Goal: Find specific page/section: Find specific page/section

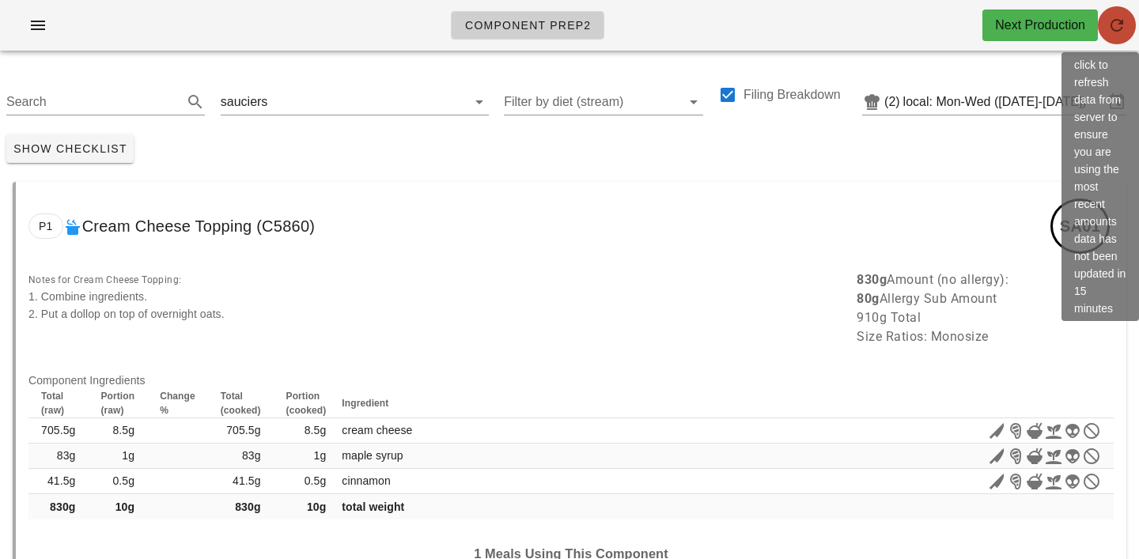
click at [1124, 21] on icon "button" at bounding box center [1116, 25] width 19 height 19
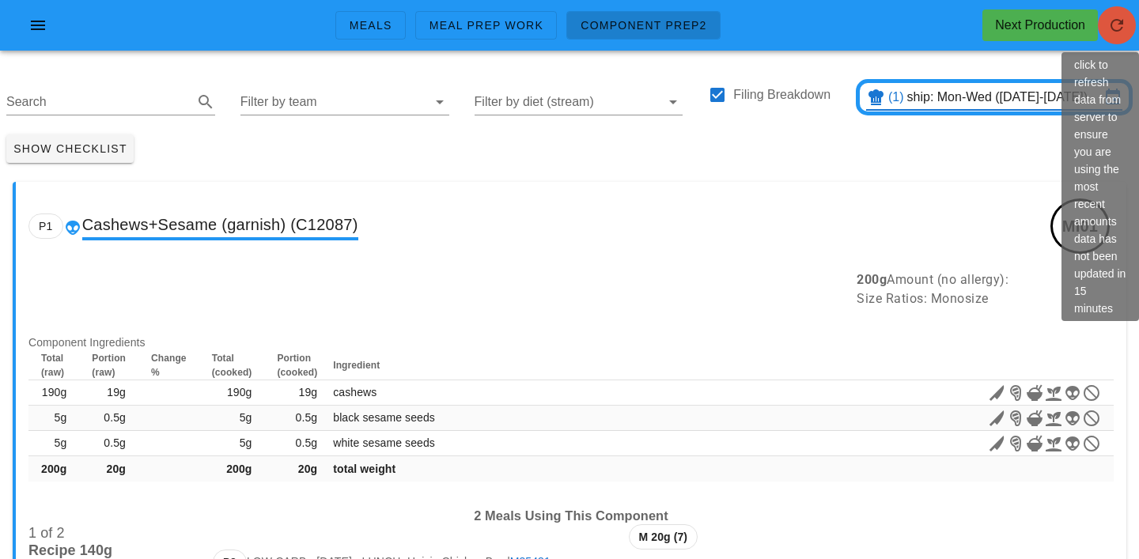
click at [1132, 18] on span "button" at bounding box center [1117, 25] width 38 height 19
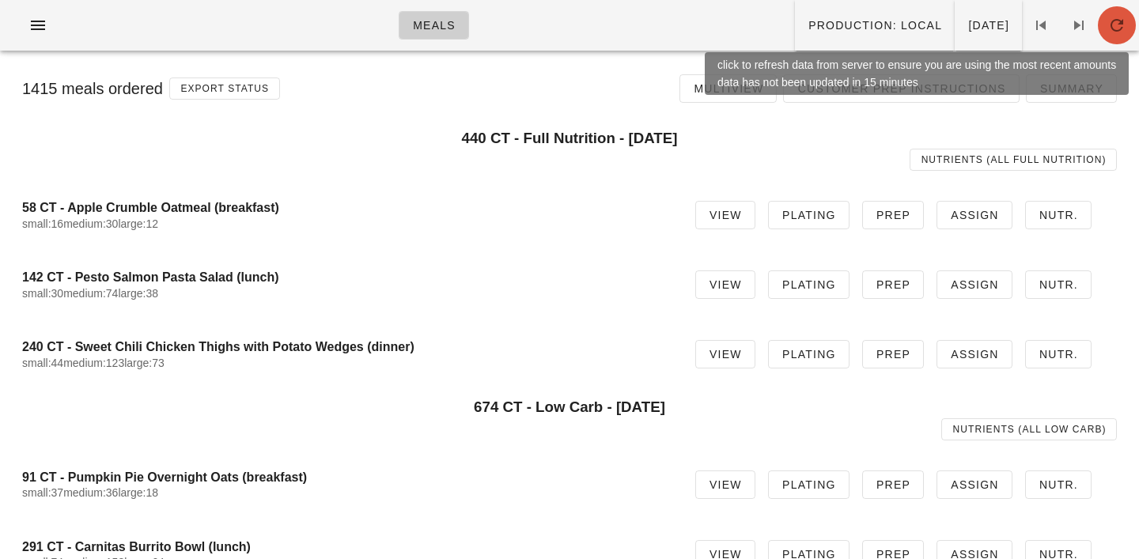
click at [1111, 27] on icon "button" at bounding box center [1116, 25] width 19 height 19
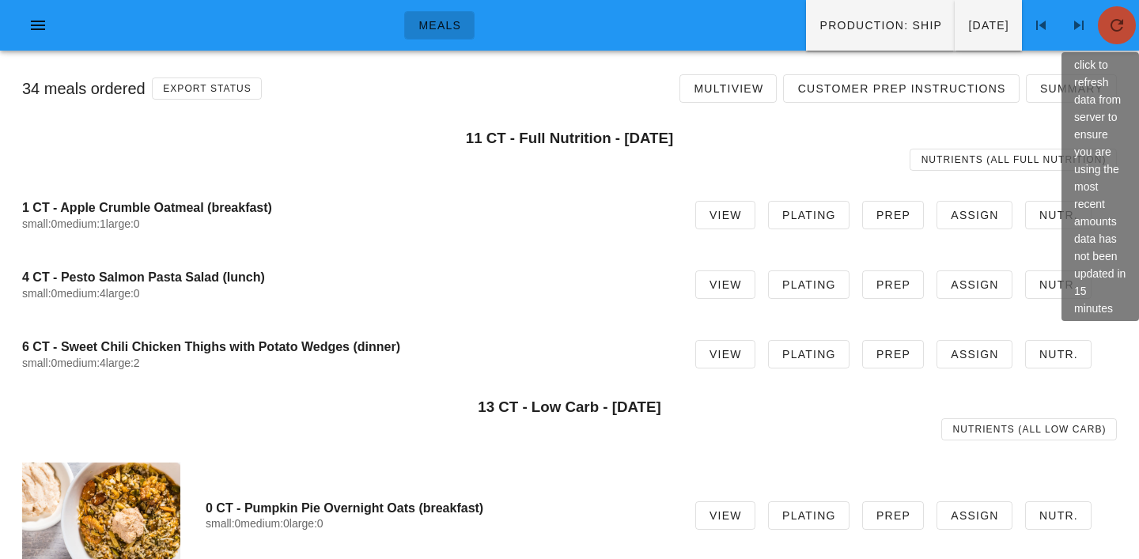
click at [1120, 23] on icon "button" at bounding box center [1116, 25] width 19 height 19
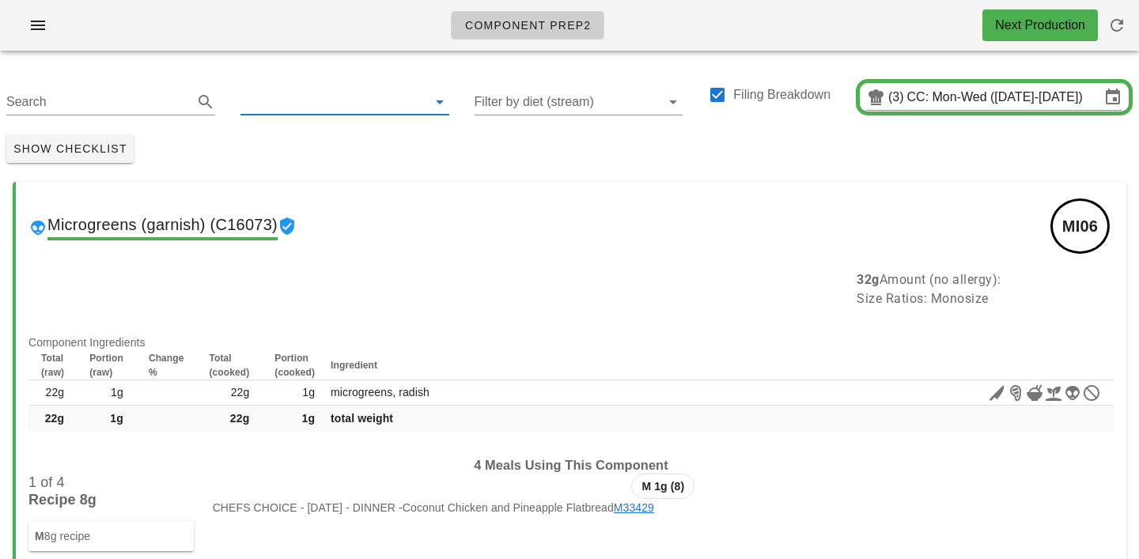
click at [319, 96] on input "text" at bounding box center [332, 101] width 184 height 25
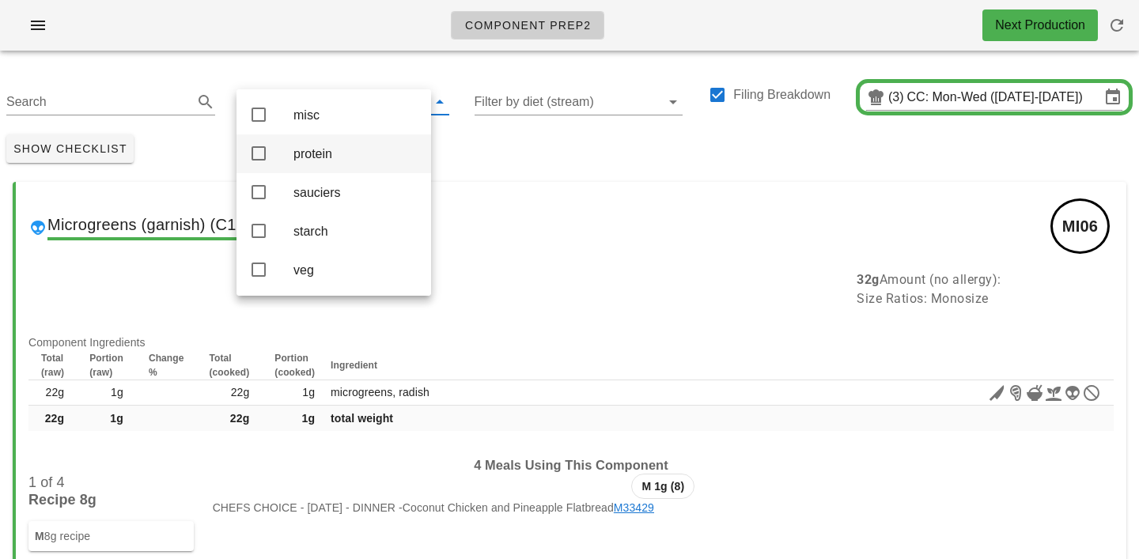
click at [313, 158] on div "protein" at bounding box center [355, 153] width 125 height 15
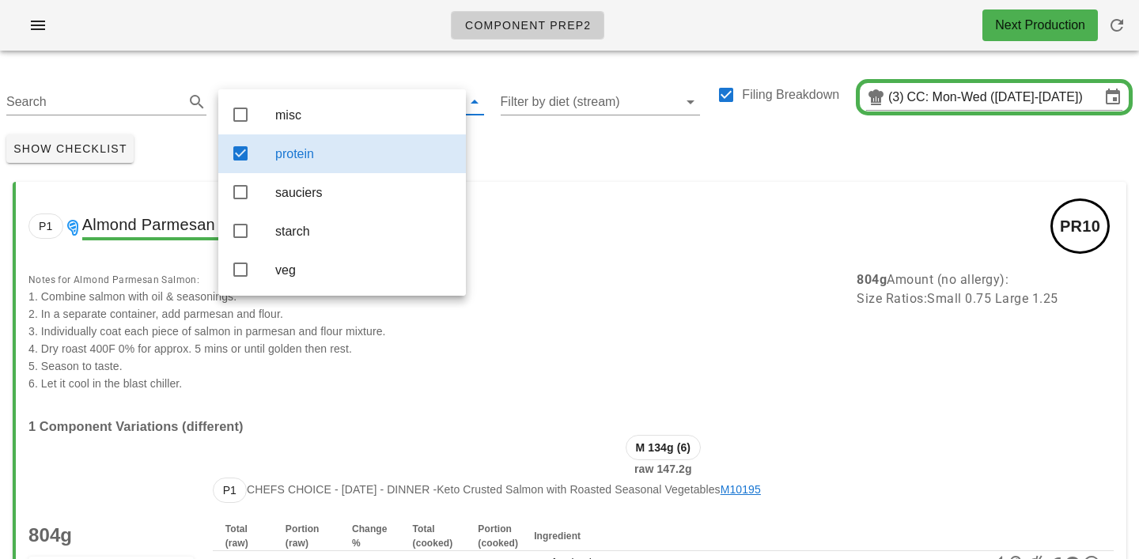
click at [315, 73] on div "Search protein Filter by diet (stream) Filing Breakdown (3) CC: Mon-Wed (Sep 8-…" at bounding box center [569, 95] width 1139 height 65
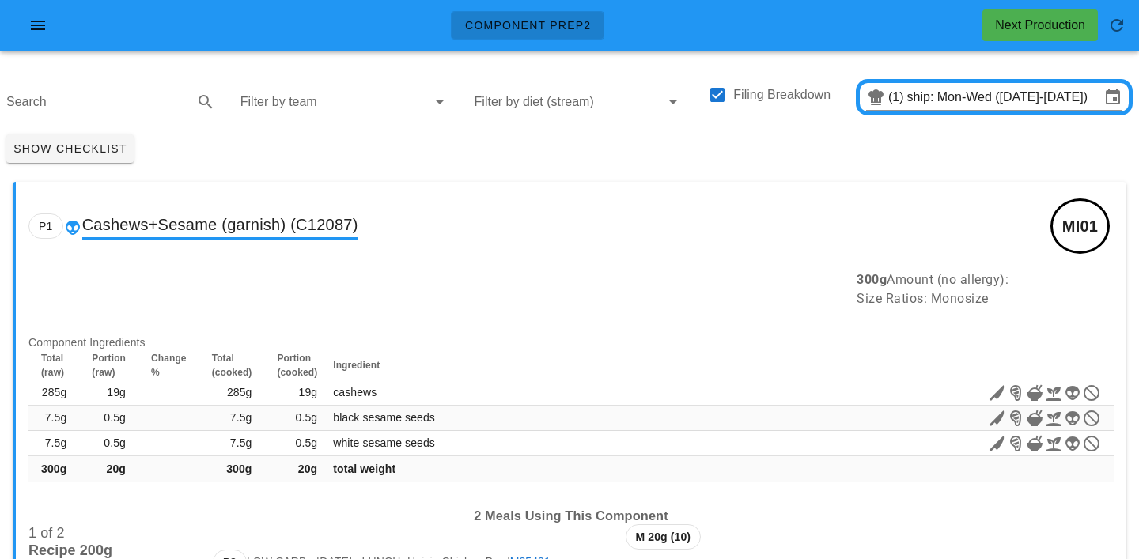
click at [282, 96] on input "Filter by team" at bounding box center [332, 101] width 184 height 25
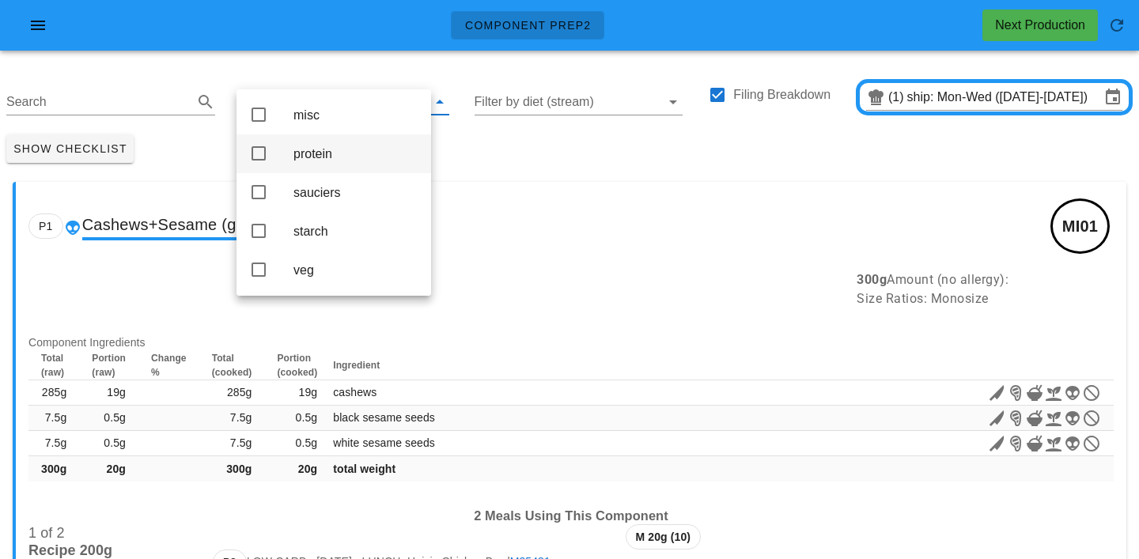
click at [302, 149] on div "protein" at bounding box center [355, 153] width 125 height 15
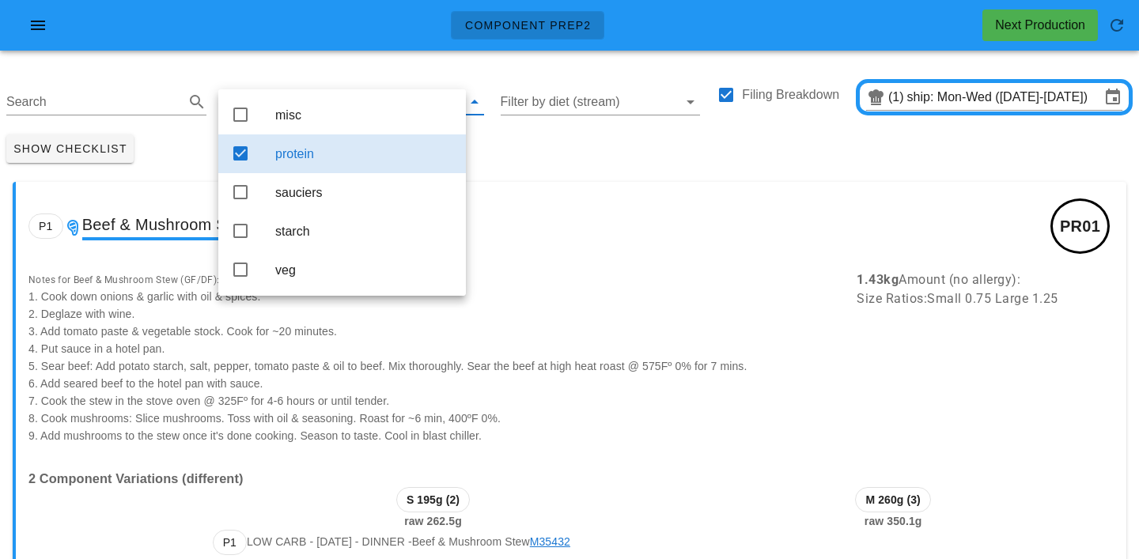
click at [559, 152] on div "Show Checklist" at bounding box center [569, 148] width 1139 height 41
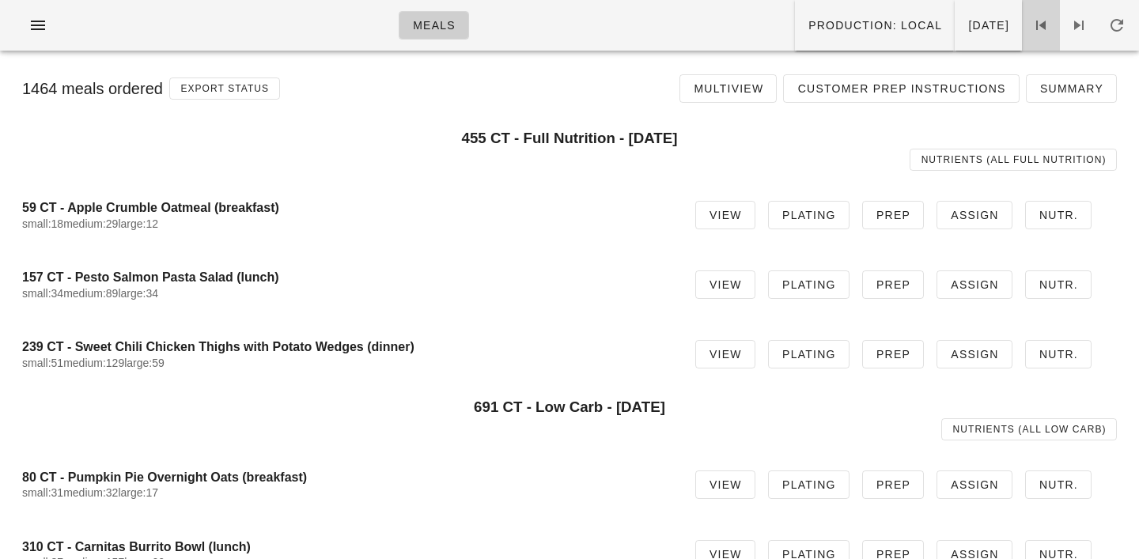
click at [1046, 26] on icon at bounding box center [1040, 25] width 19 height 19
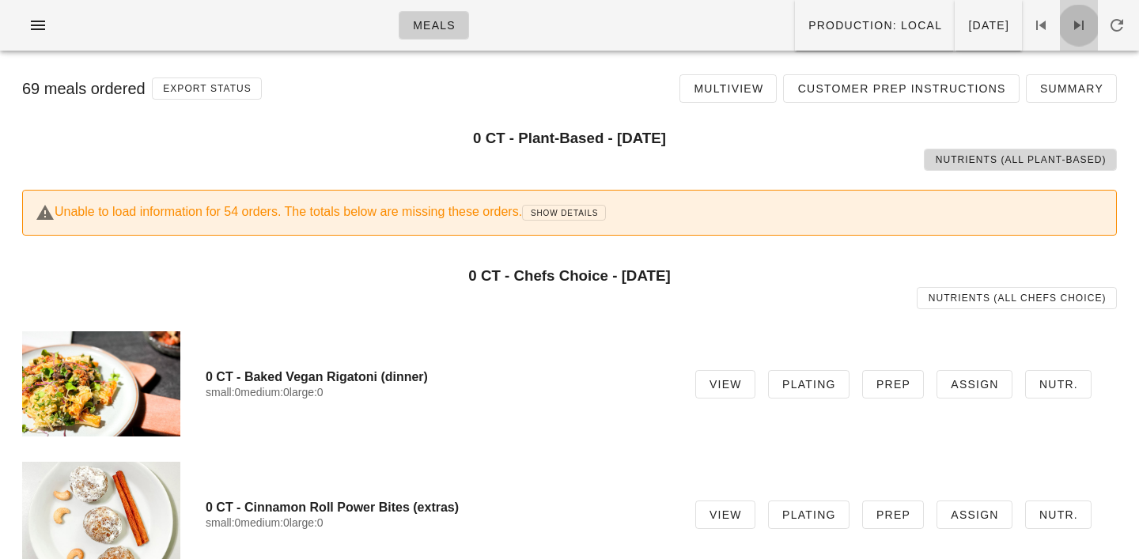
click at [1076, 26] on icon at bounding box center [1078, 25] width 19 height 19
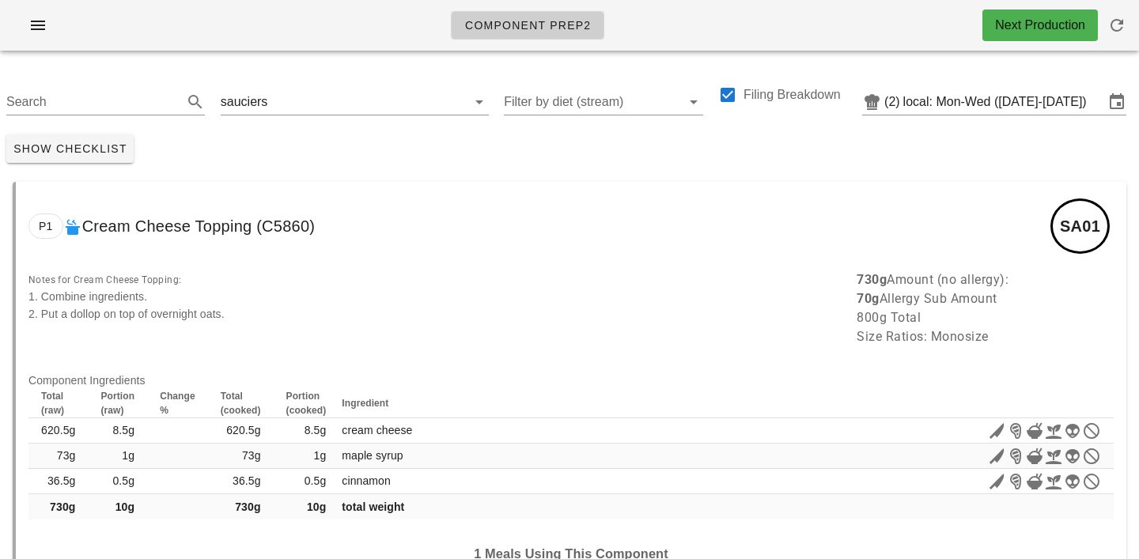
click at [473, 233] on div "P1 Cream Cheese Topping (C5860) SA01" at bounding box center [571, 226] width 1111 height 89
click at [278, 107] on input "text" at bounding box center [357, 101] width 173 height 25
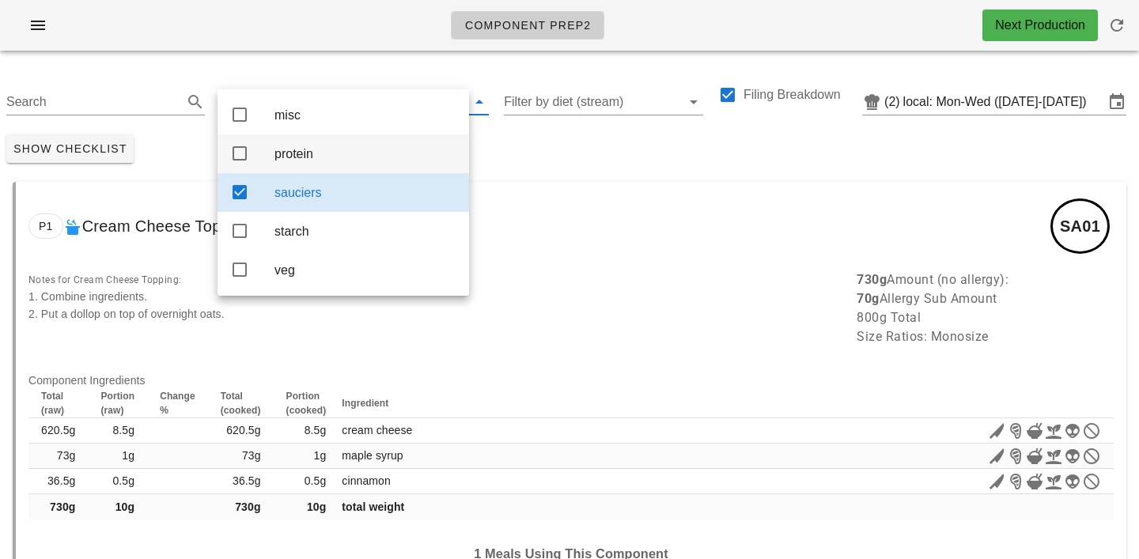
click at [282, 156] on div "protein" at bounding box center [365, 153] width 182 height 15
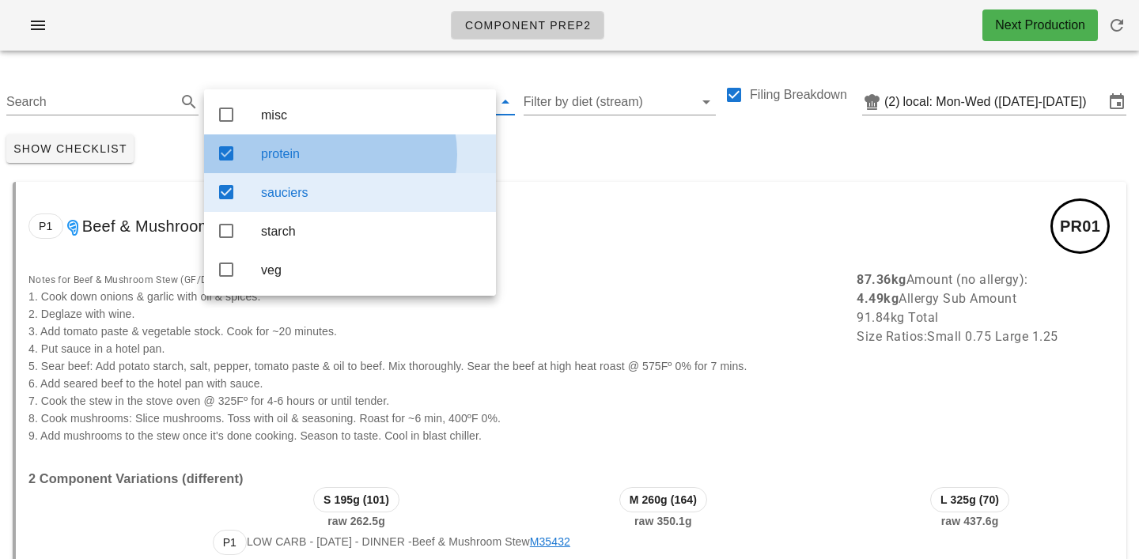
click at [308, 200] on div "sauciers" at bounding box center [372, 192] width 222 height 15
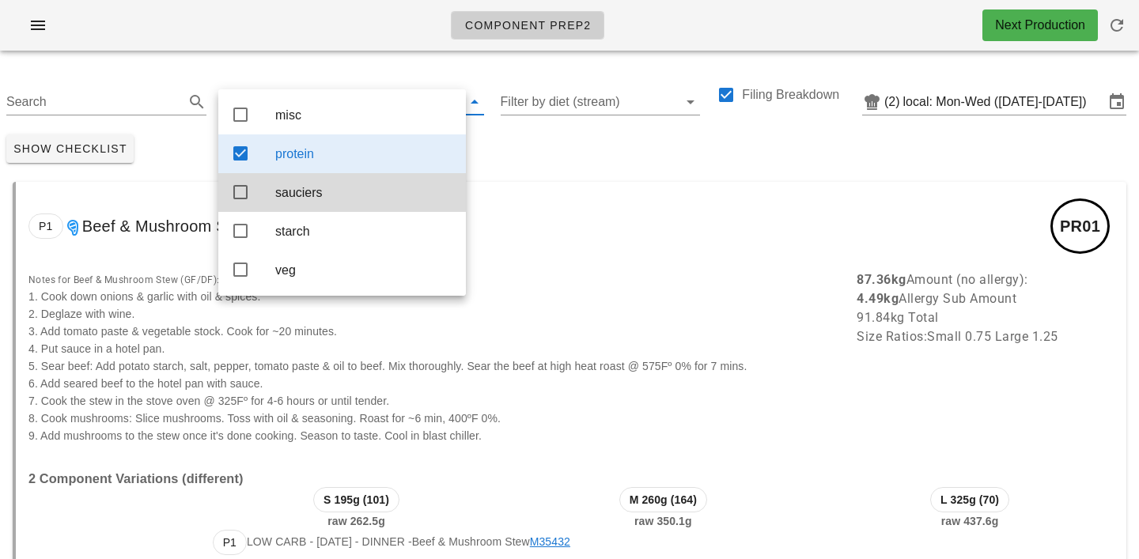
click at [532, 145] on div "Show Checklist" at bounding box center [569, 148] width 1139 height 41
